Goal: Obtain resource: Obtain resource

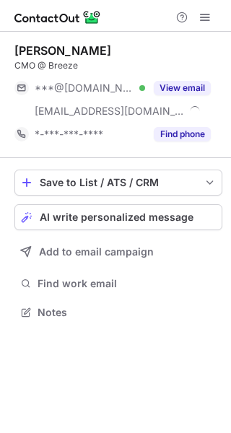
scroll to position [303, 231]
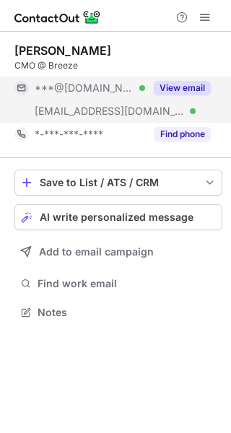
click at [198, 95] on div "View email" at bounding box center [178, 88] width 66 height 23
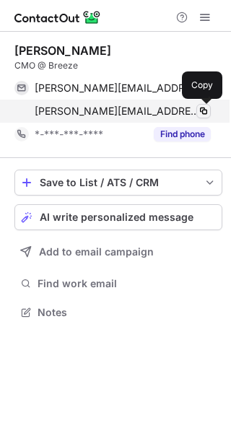
click at [204, 113] on span at bounding box center [204, 111] width 12 height 12
